Goal: Task Accomplishment & Management: Use online tool/utility

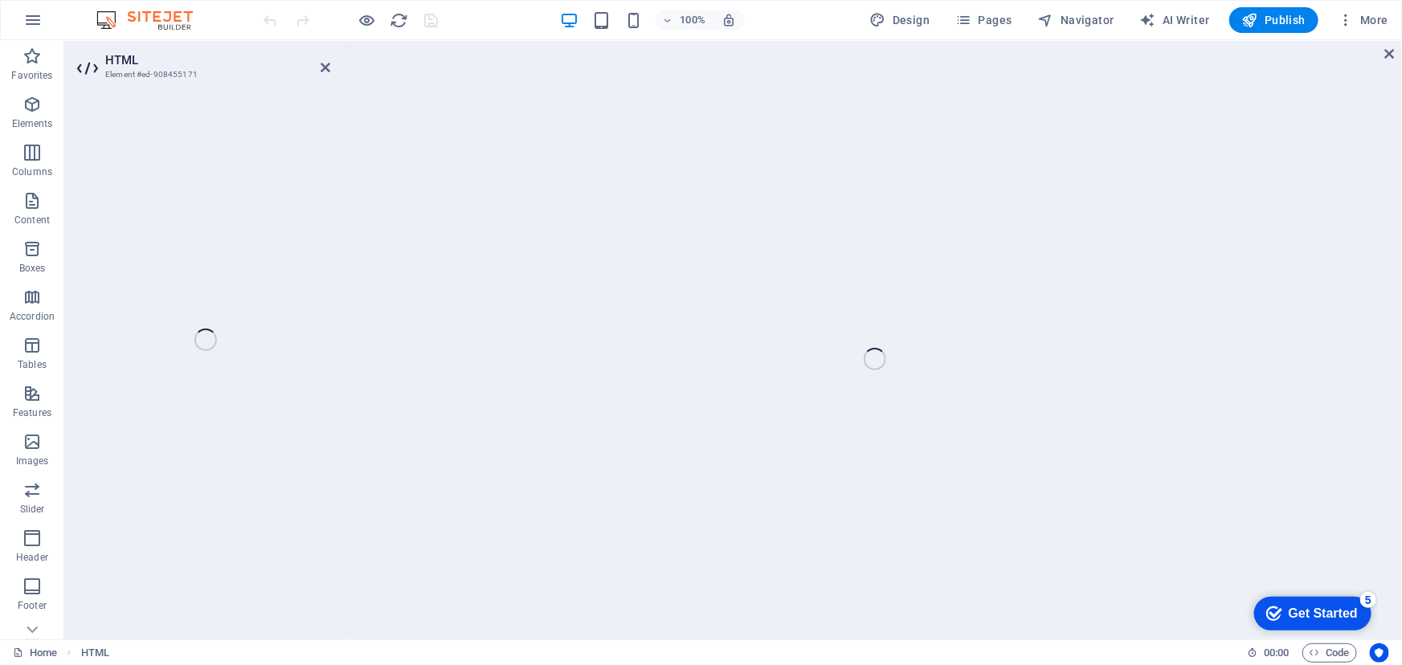
scroll to position [4941, 0]
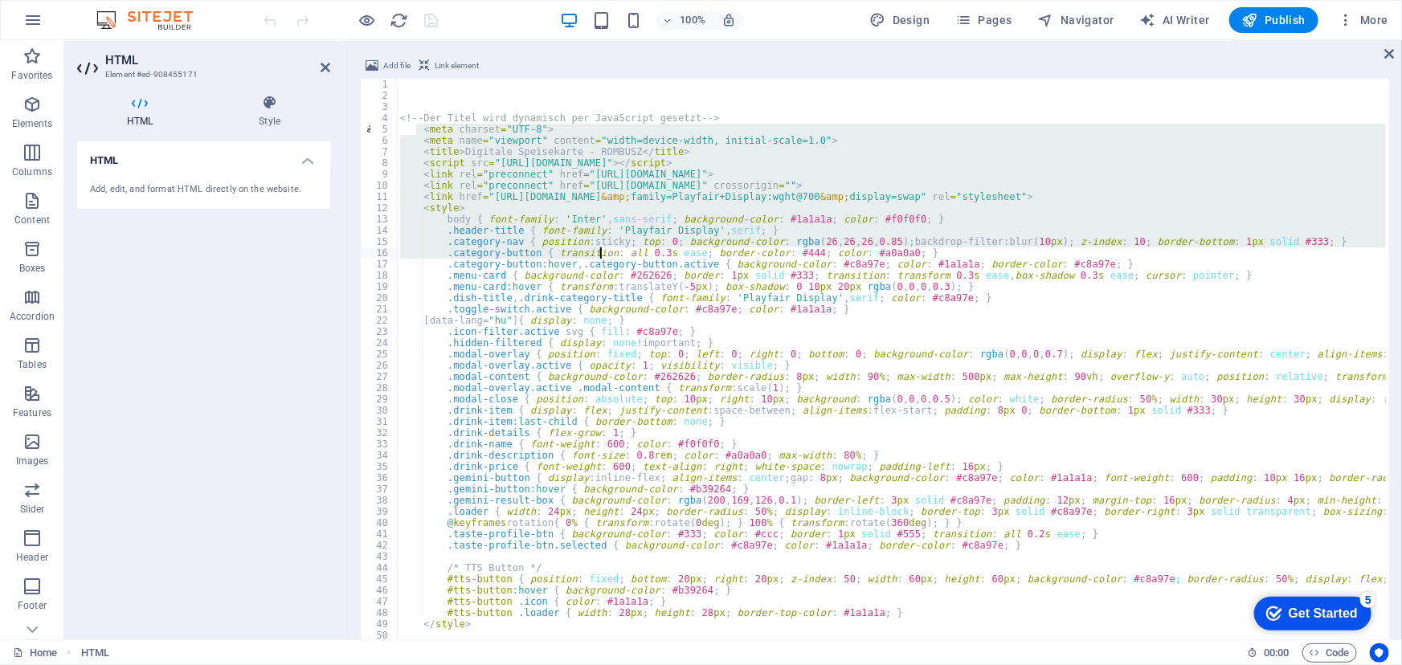
drag, startPoint x: 418, startPoint y: 134, endPoint x: 600, endPoint y: 255, distance: 218.7
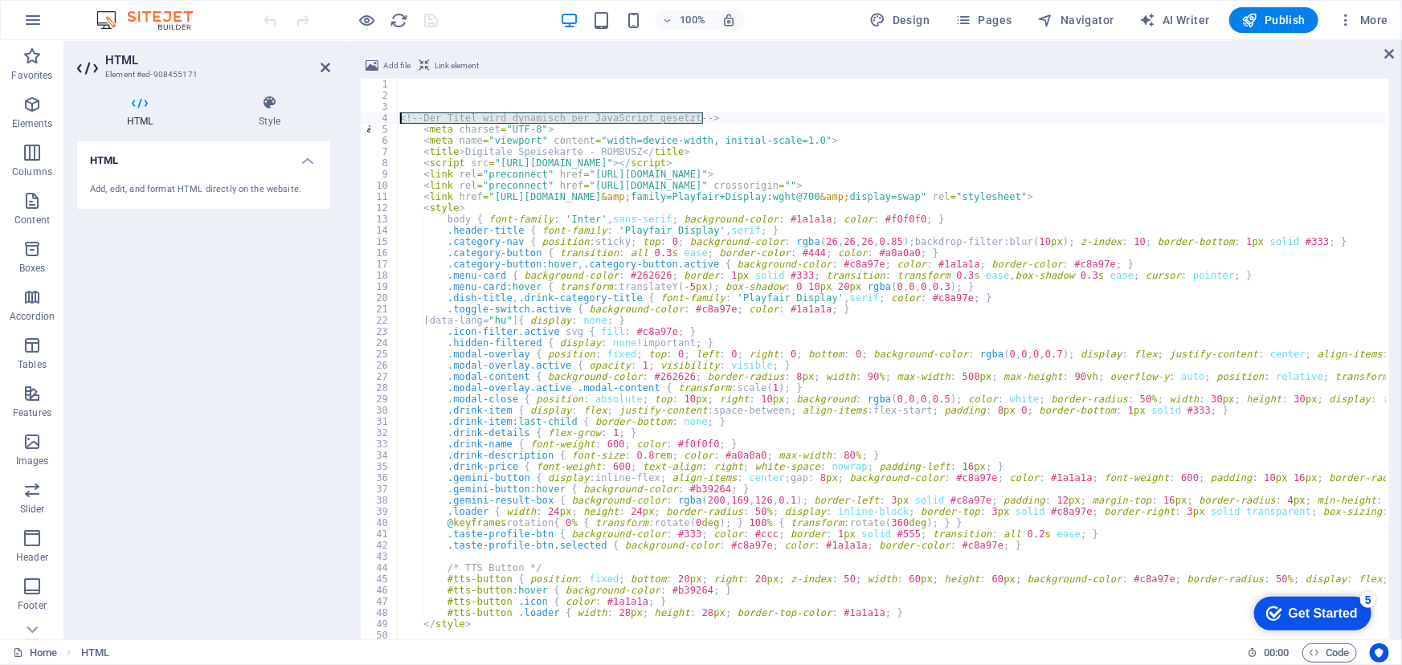
drag, startPoint x: 726, startPoint y: 116, endPoint x: 396, endPoint y: 115, distance: 330.3
click at [396, 115] on div ".category-nav { position: sticky; top: 0; background-color: rgba(26, 26, 26, 0.…" at bounding box center [874, 372] width 1029 height 587
type textarea "<!-- Der Titel wird dynamisch per JavaScript gesetzt -->"
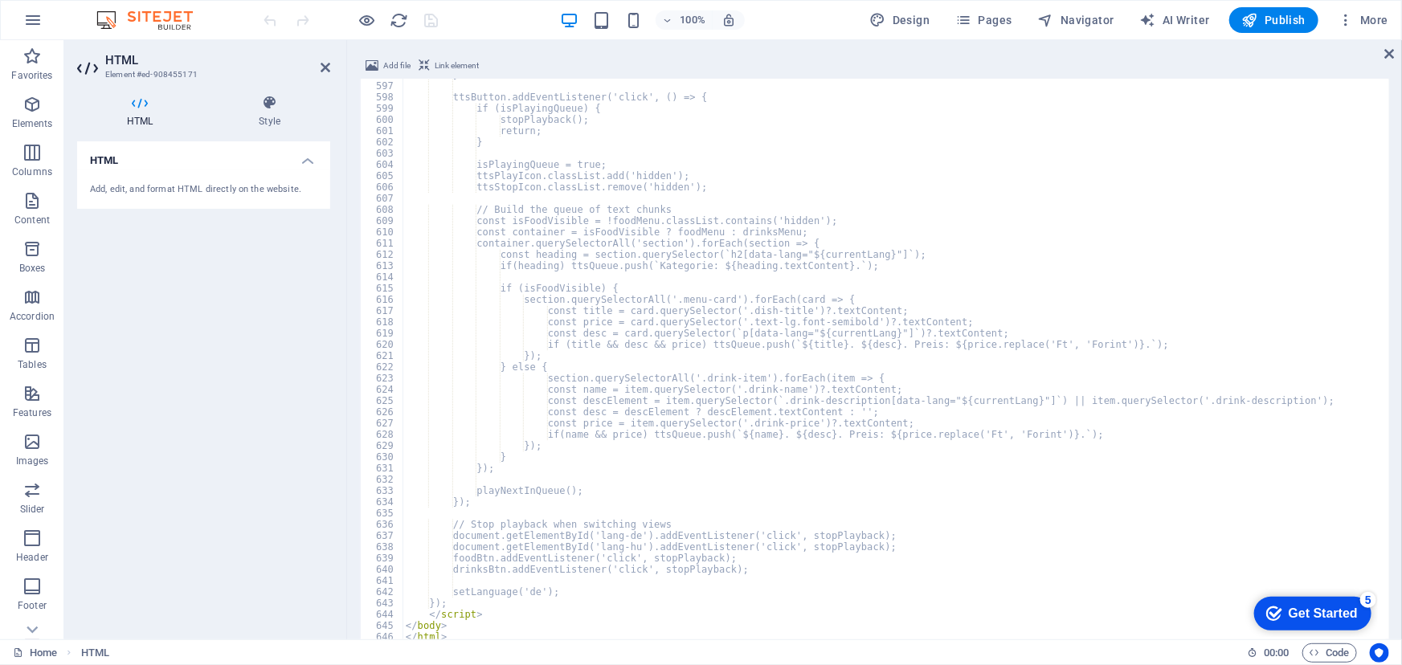
scroll to position [6703, 0]
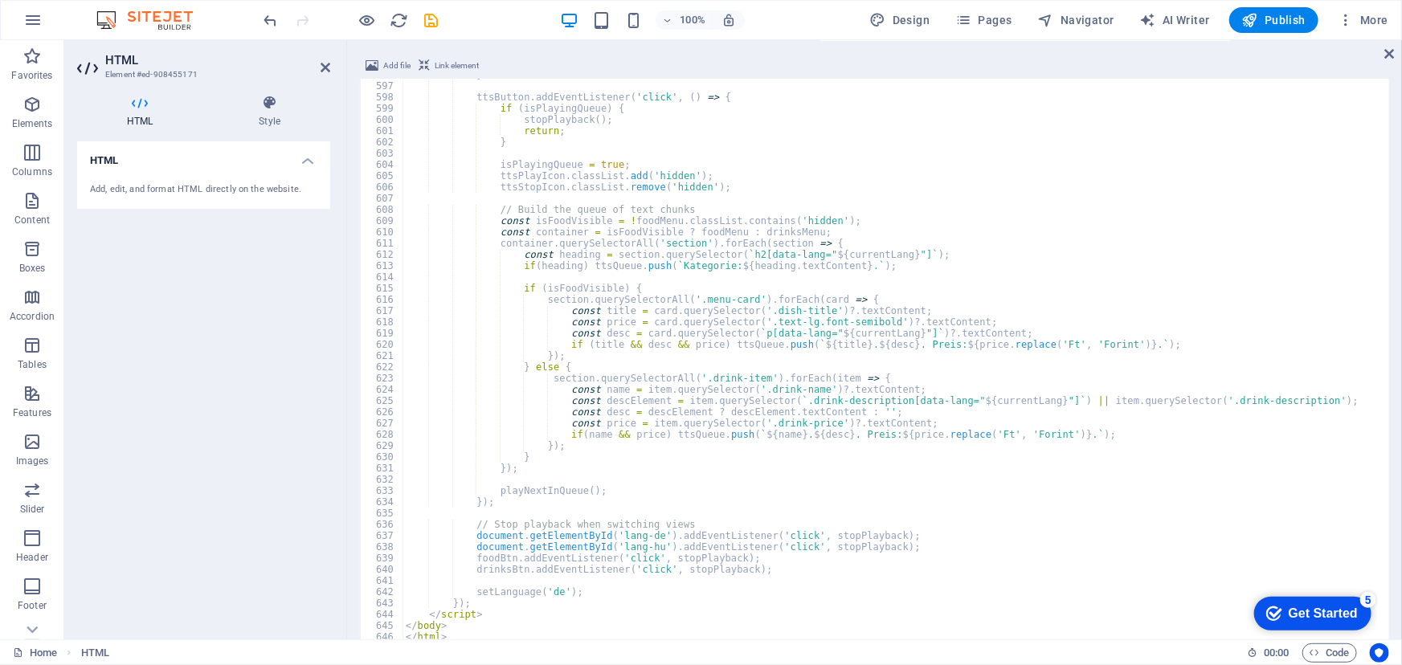
click at [493, 13] on div "100% Design Pages Navigator AI Writer Publish More" at bounding box center [828, 20] width 1134 height 26
click at [433, 17] on icon "save" at bounding box center [432, 20] width 18 height 18
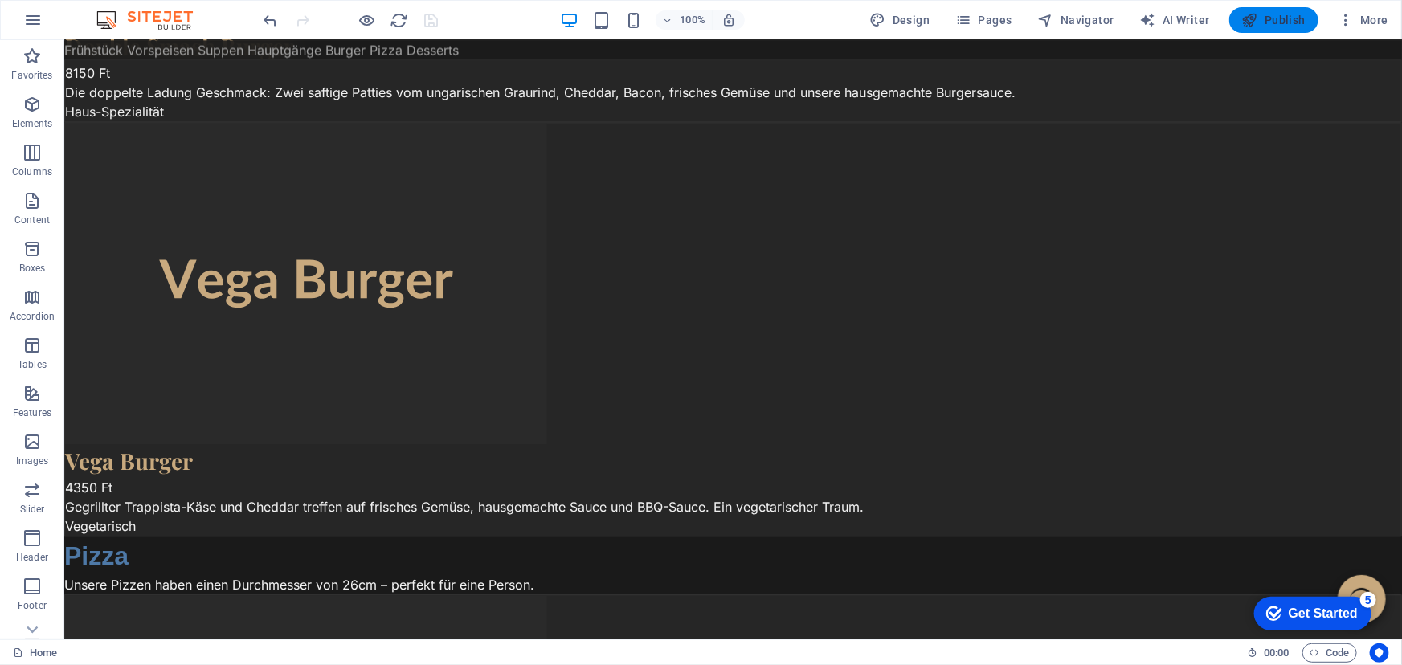
click at [1279, 14] on span "Publish" at bounding box center [1273, 20] width 63 height 16
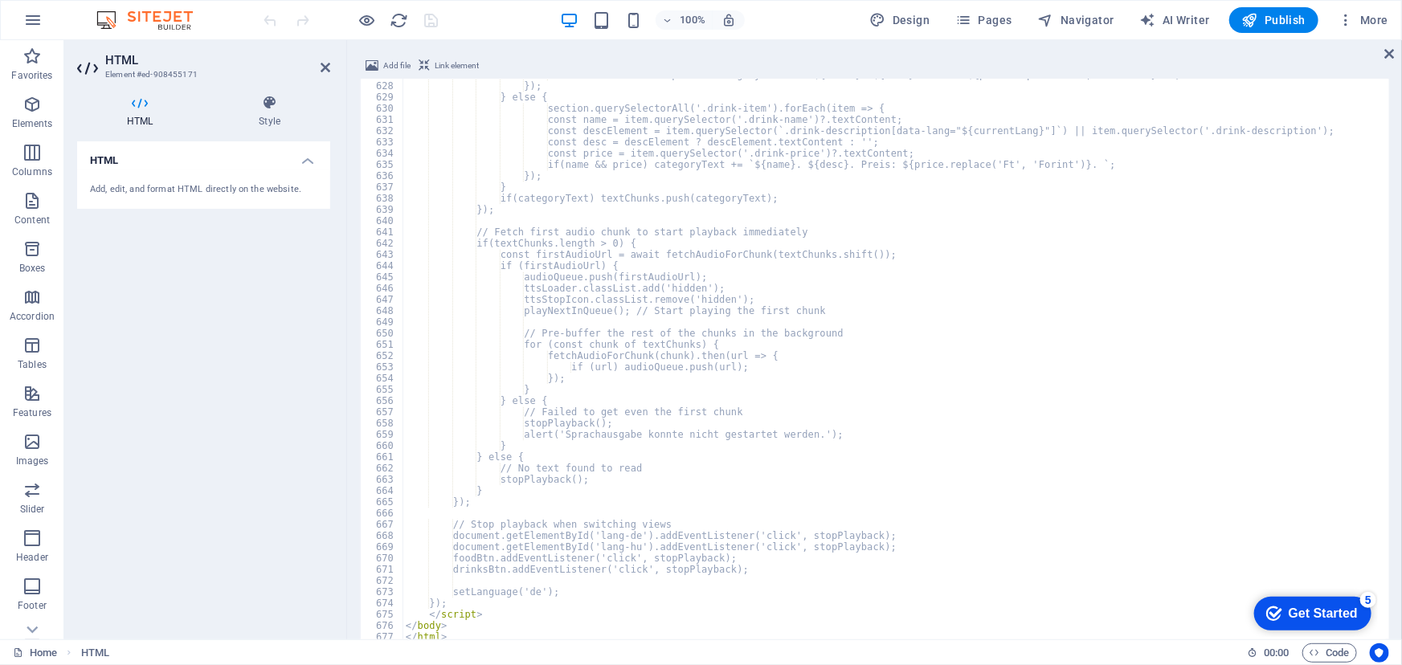
scroll to position [7053, 0]
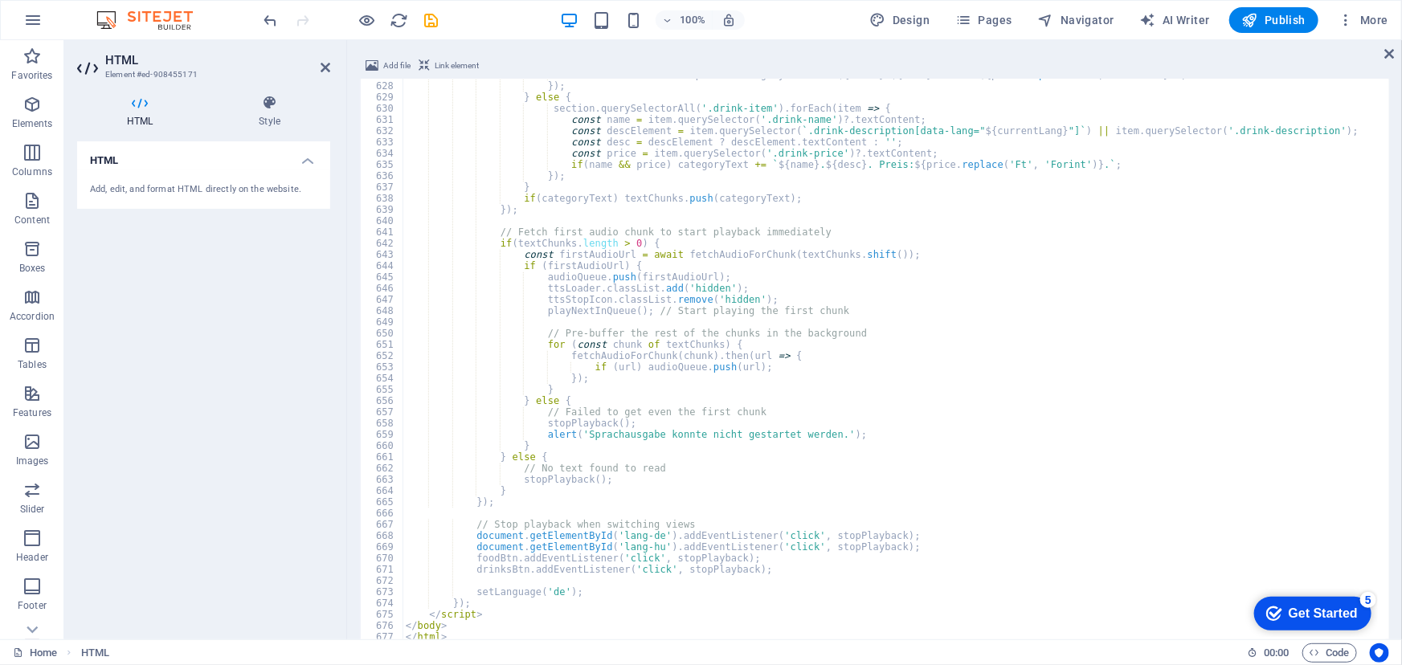
click at [521, 23] on div "100% Design Pages Navigator AI Writer Publish More" at bounding box center [828, 20] width 1134 height 26
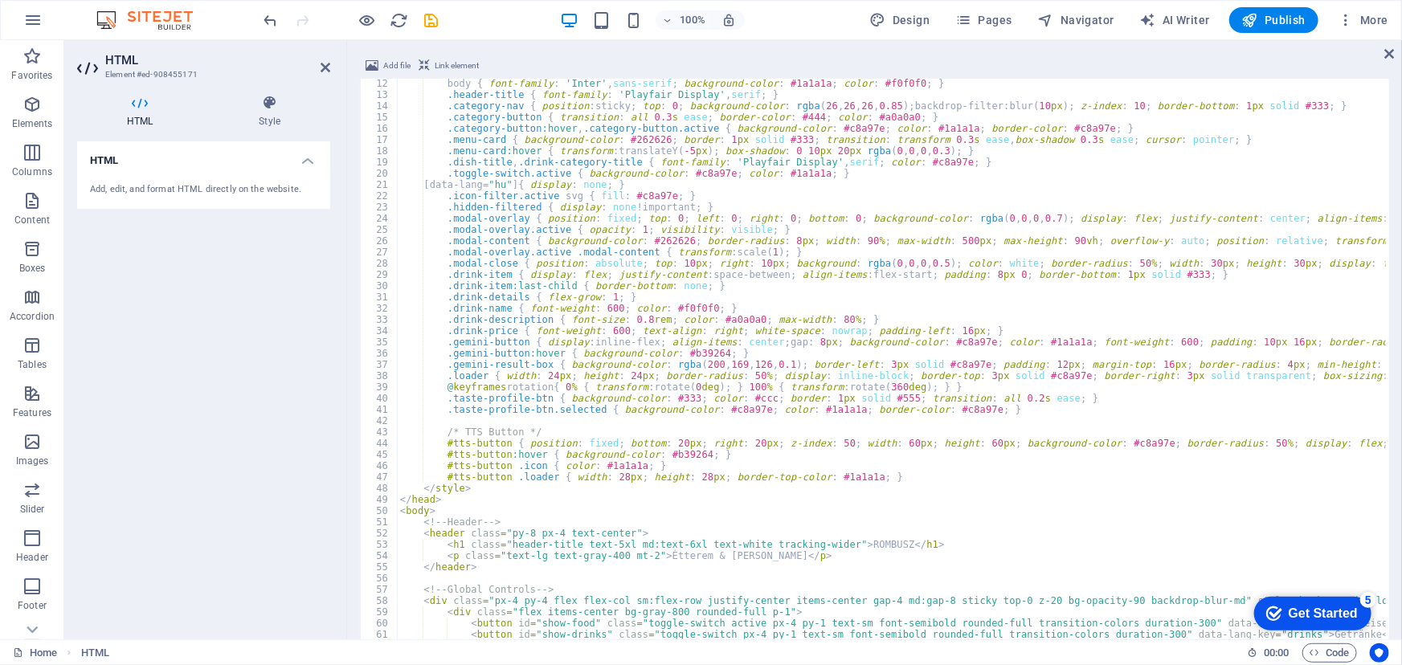
scroll to position [0, 0]
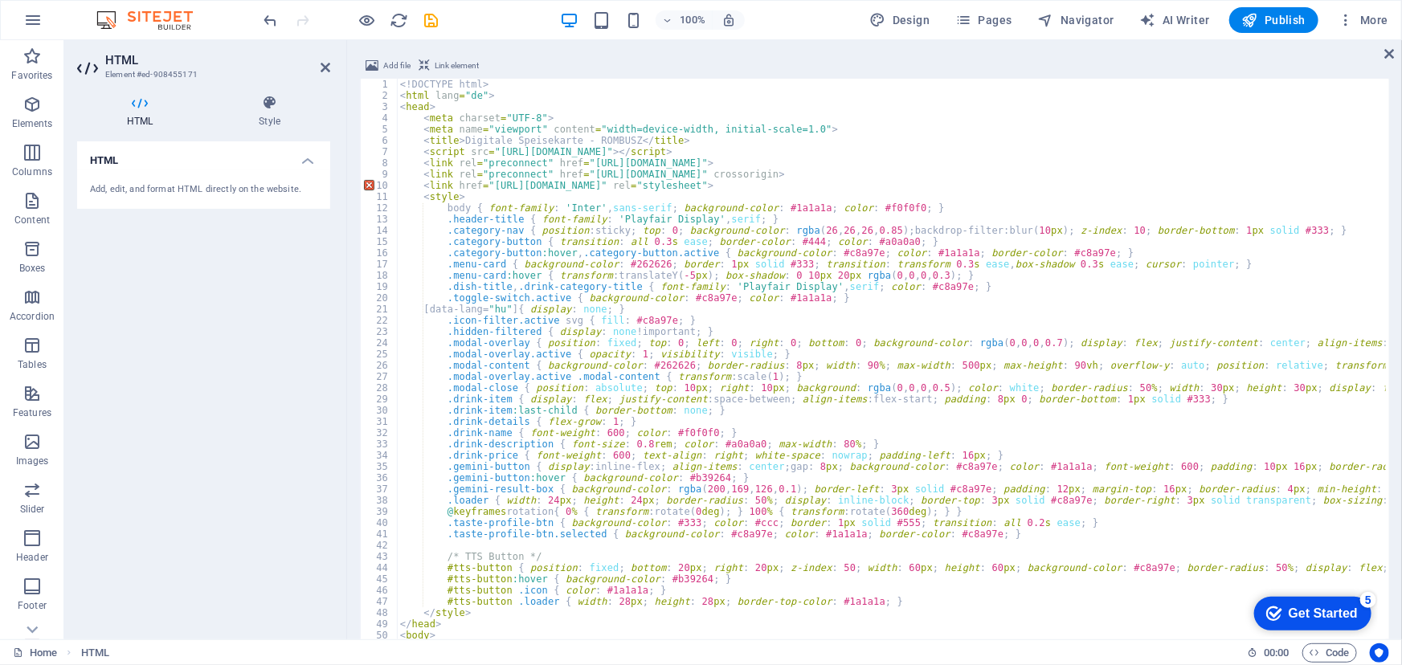
type textarea "<head>"
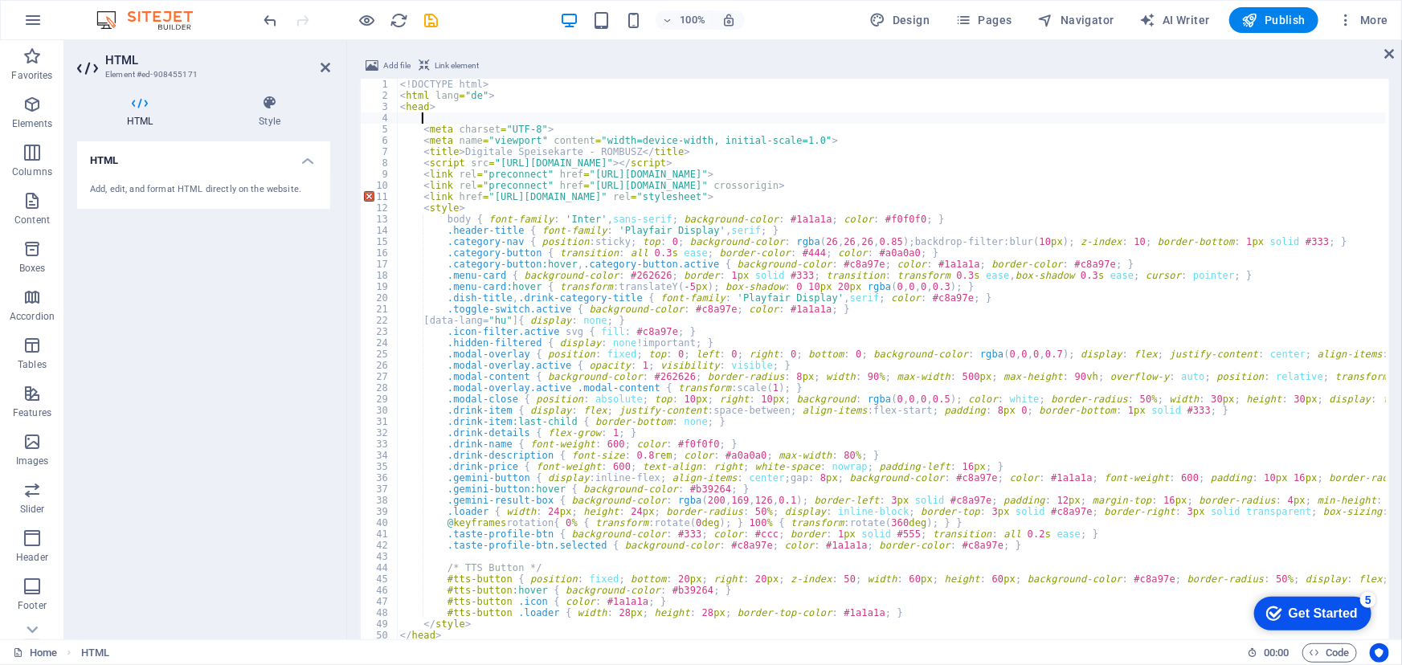
paste textarea "<!-- Der Titel wird dynamisch per JavaScript gesetzt -->"
type textarea "<!-- Der Titel wird dynamisch per JavaScript gesetzt -->"
click at [428, 14] on icon "save" at bounding box center [432, 20] width 18 height 18
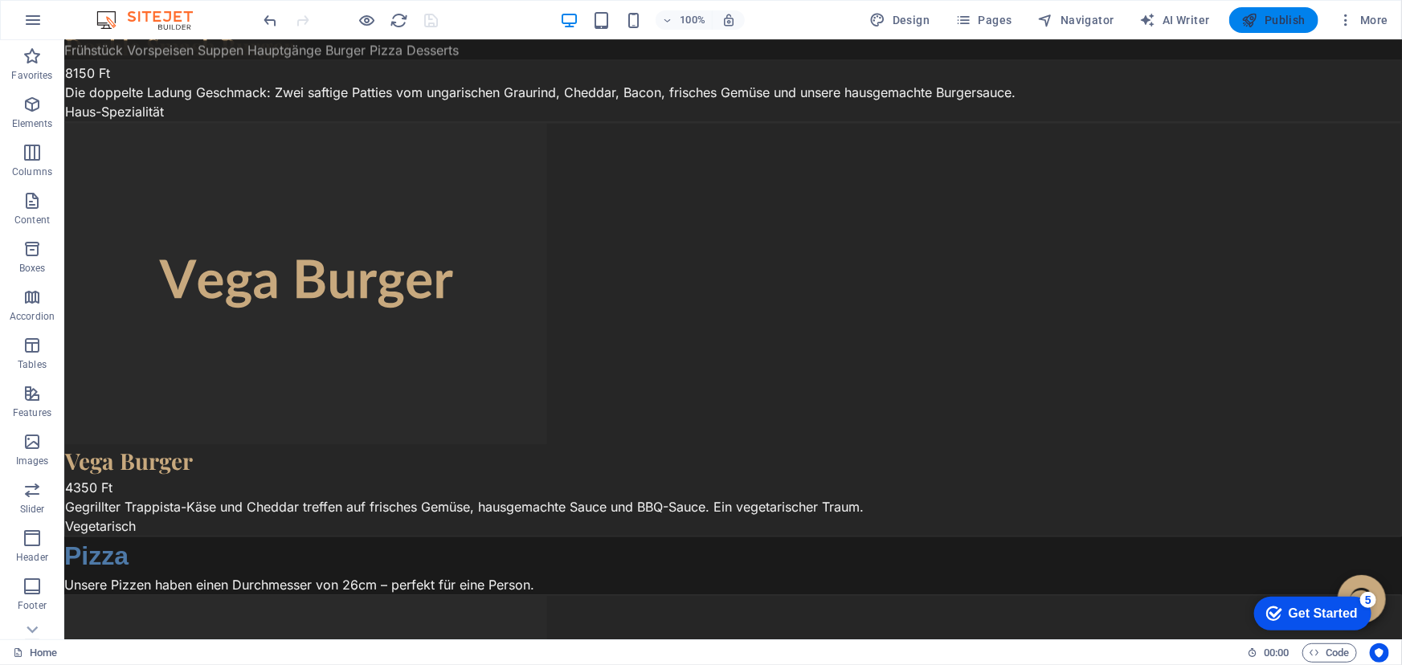
click at [1292, 20] on span "Publish" at bounding box center [1273, 20] width 63 height 16
